Goal: Find specific page/section

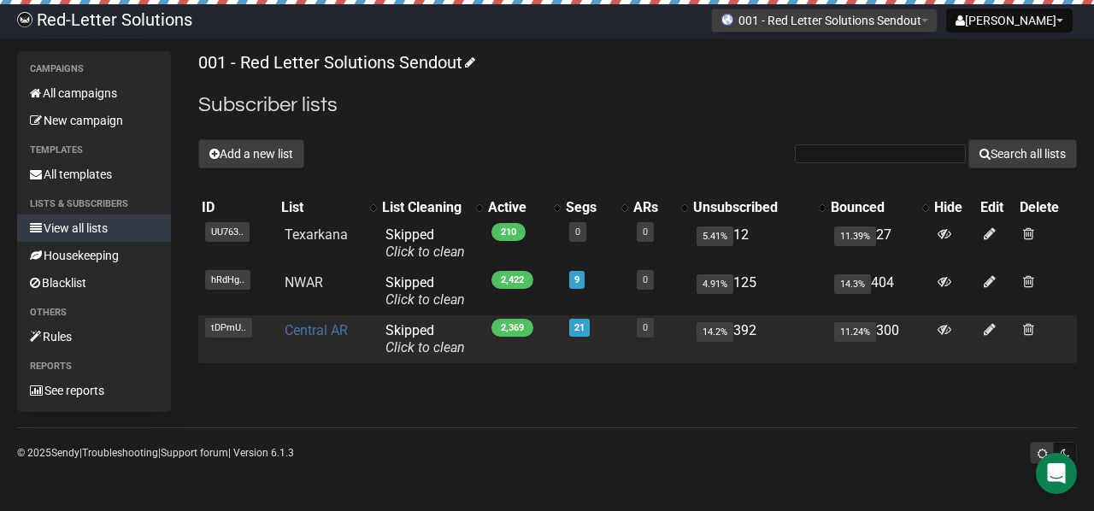
click at [325, 329] on link "Central AR" at bounding box center [316, 330] width 63 height 16
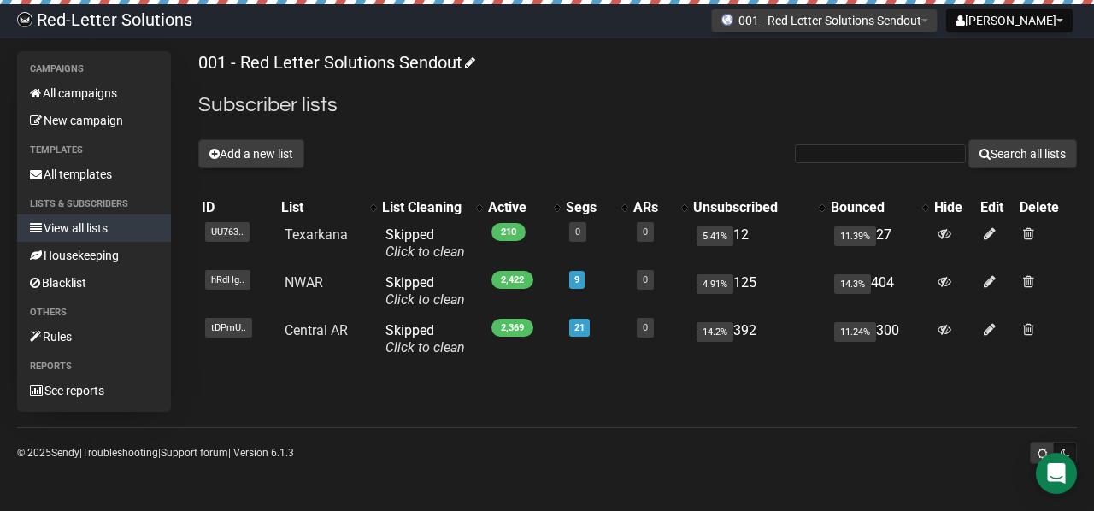
click at [138, 16] on link "Red-Letter Solutions" at bounding box center [104, 21] width 209 height 34
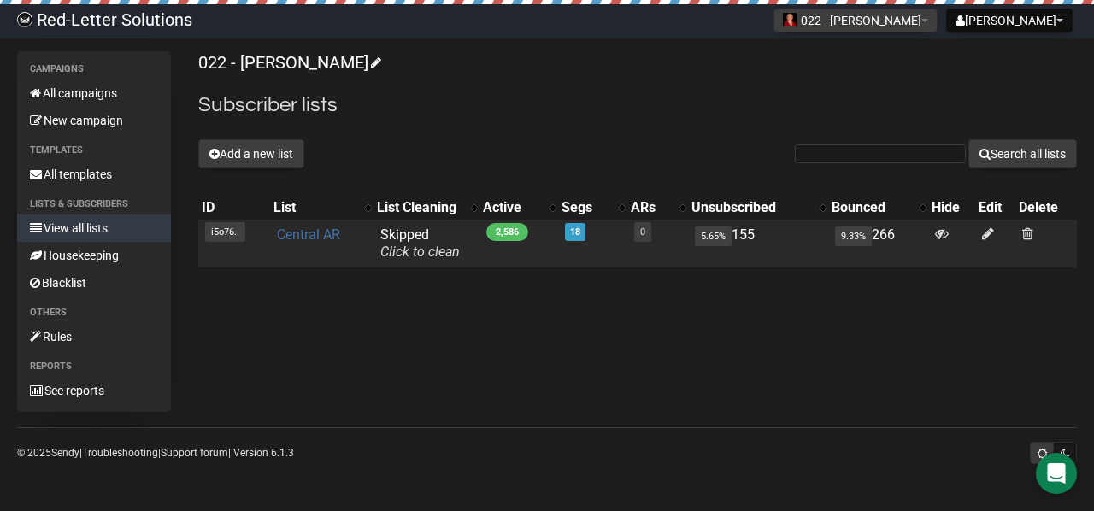
click at [307, 238] on link "Central AR" at bounding box center [308, 235] width 63 height 16
